Goal: Information Seeking & Learning: Learn about a topic

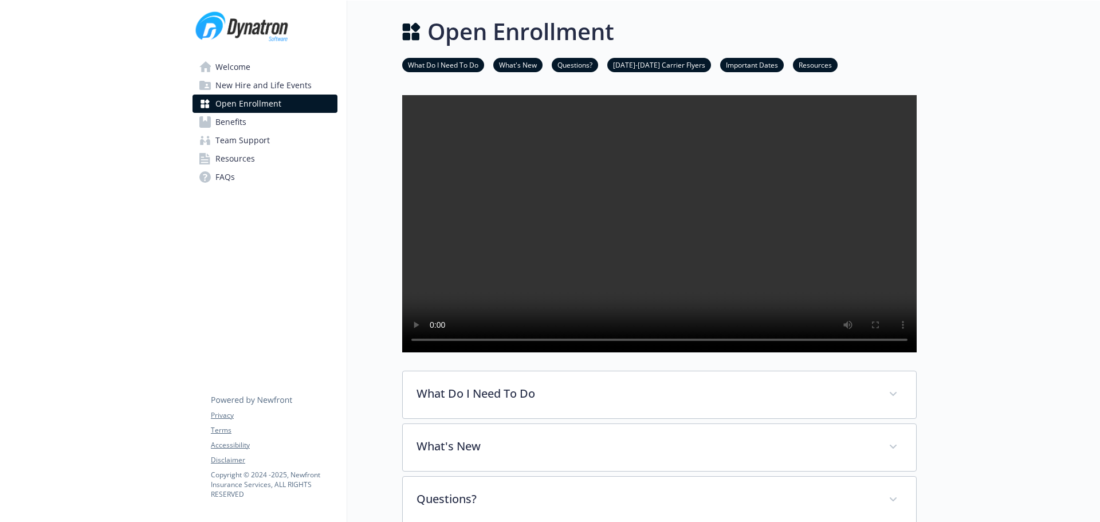
scroll to position [904, 0]
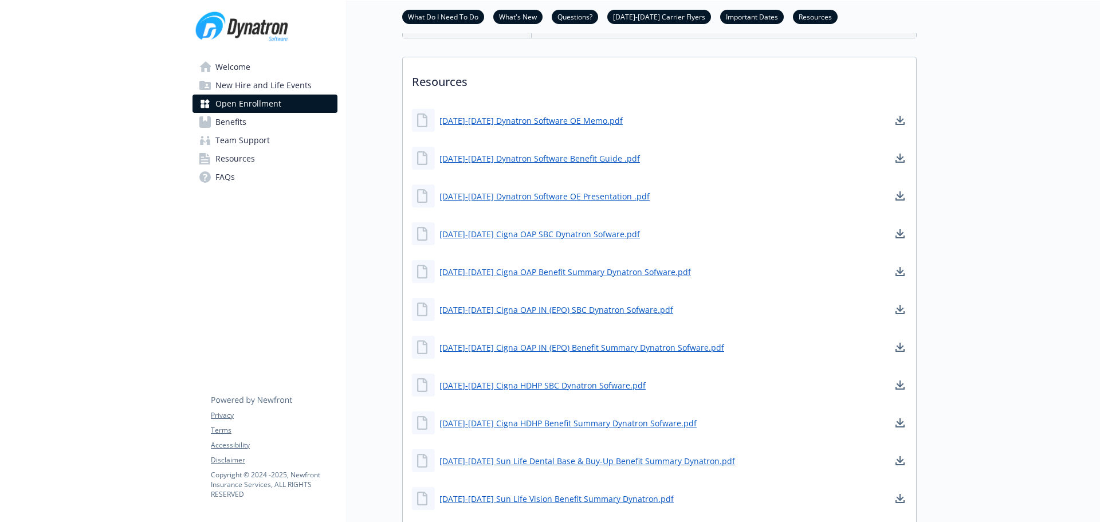
drag, startPoint x: 0, startPoint y: 0, endPoint x: 546, endPoint y: 193, distance: 579.3
click at [546, 164] on link "[DATE]-[DATE] Dynatron Software Benefit Guide .pdf" at bounding box center [540, 158] width 201 height 12
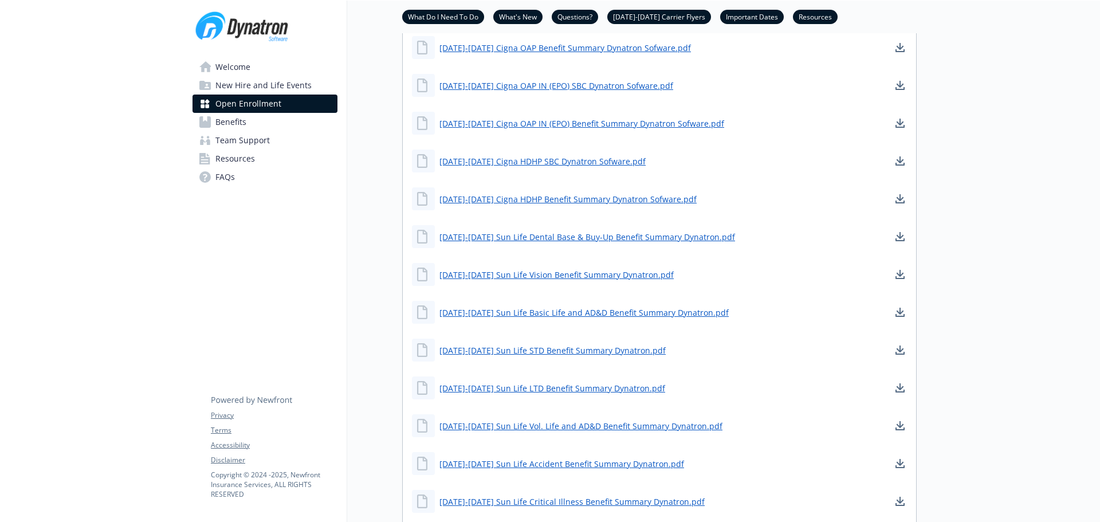
scroll to position [1133, 0]
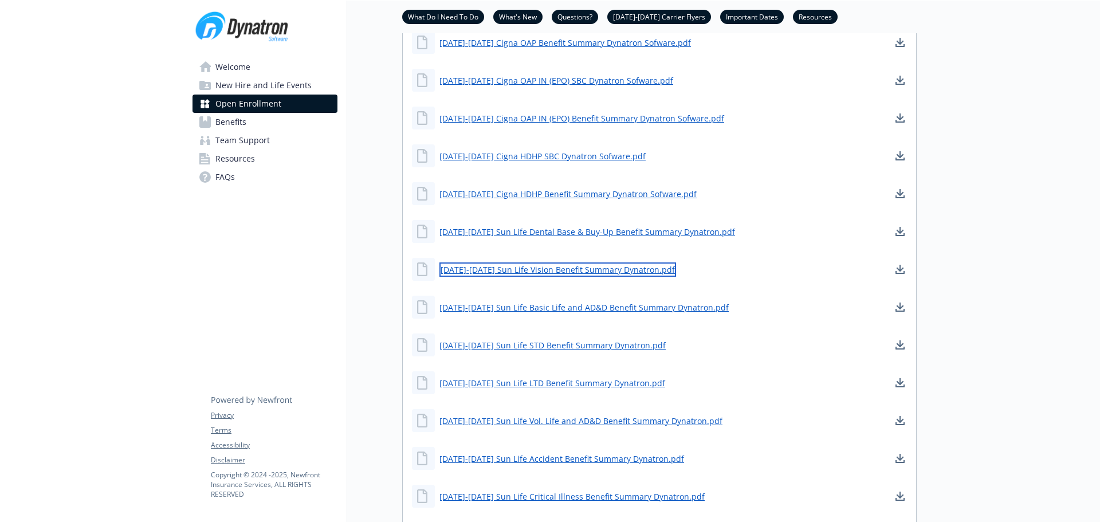
click at [539, 277] on link "[DATE]-[DATE] Sun Life Vision Benefit Summary Dynatron.pdf" at bounding box center [558, 269] width 237 height 14
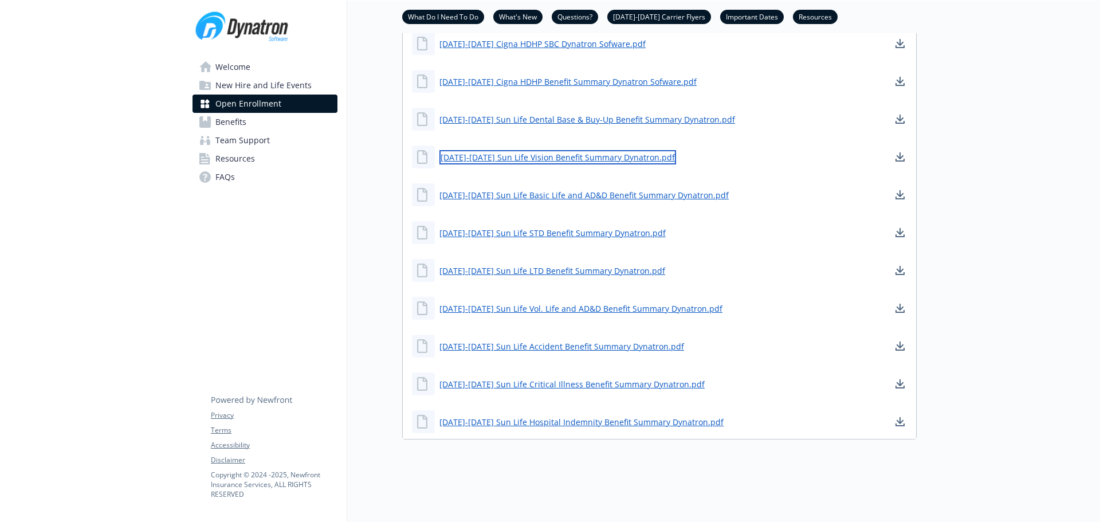
scroll to position [828, 0]
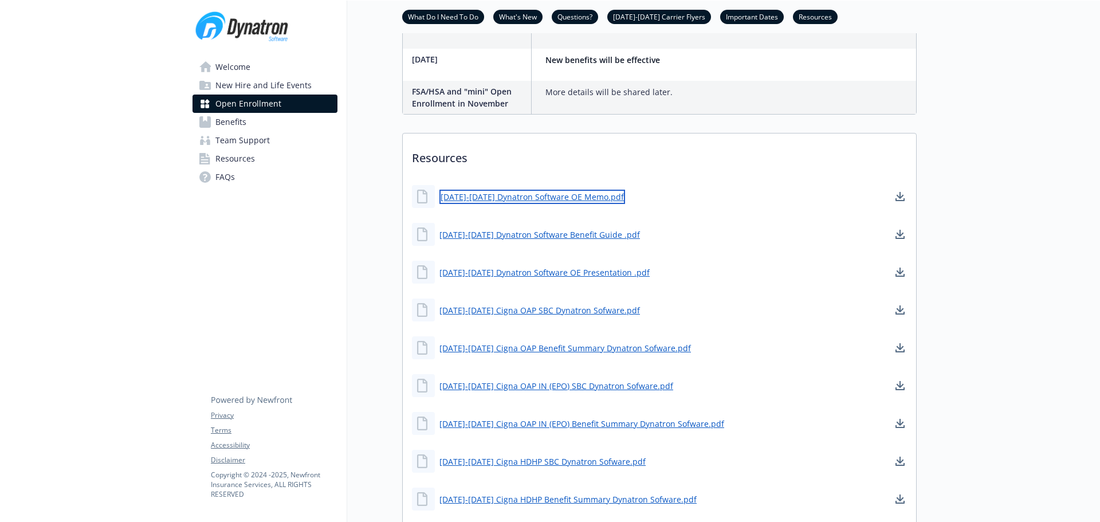
click at [528, 204] on link "[DATE]-[DATE] Dynatron Software OE Memo.pdf" at bounding box center [533, 197] width 186 height 14
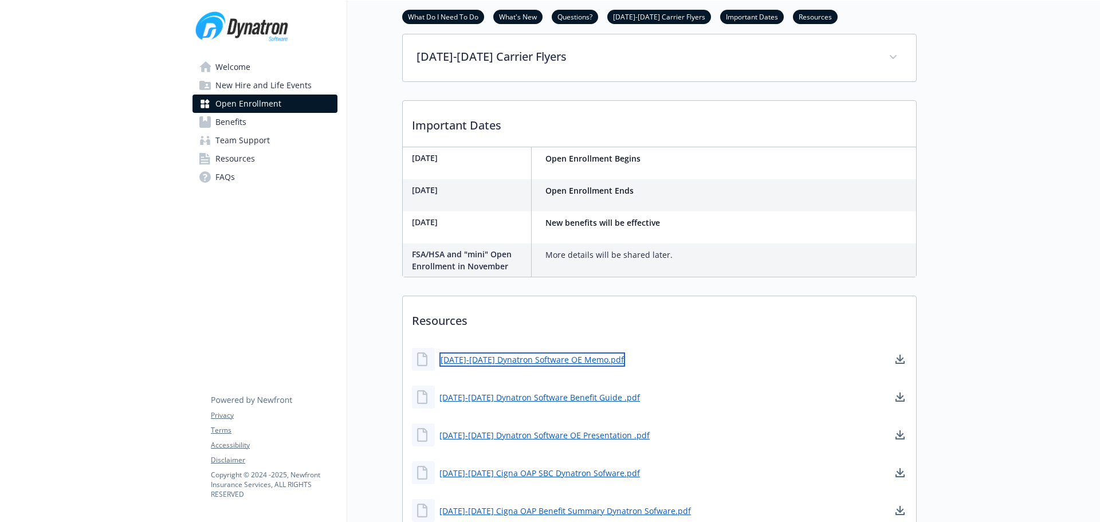
scroll to position [522, 0]
